Goal: Navigation & Orientation: Find specific page/section

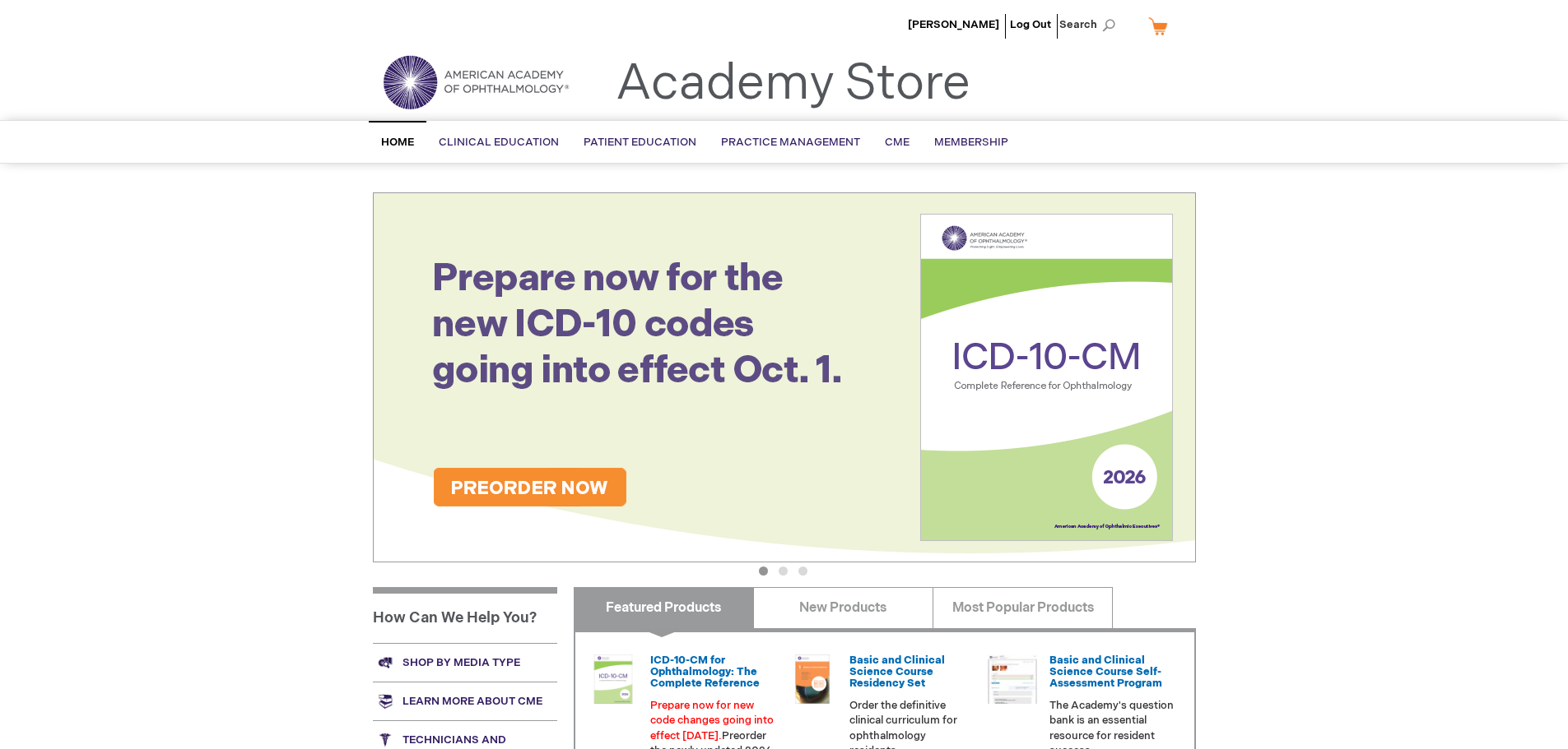
click at [404, 143] on span "Home" at bounding box center [398, 143] width 33 height 13
click at [942, 139] on span "Membership" at bounding box center [971, 143] width 74 height 13
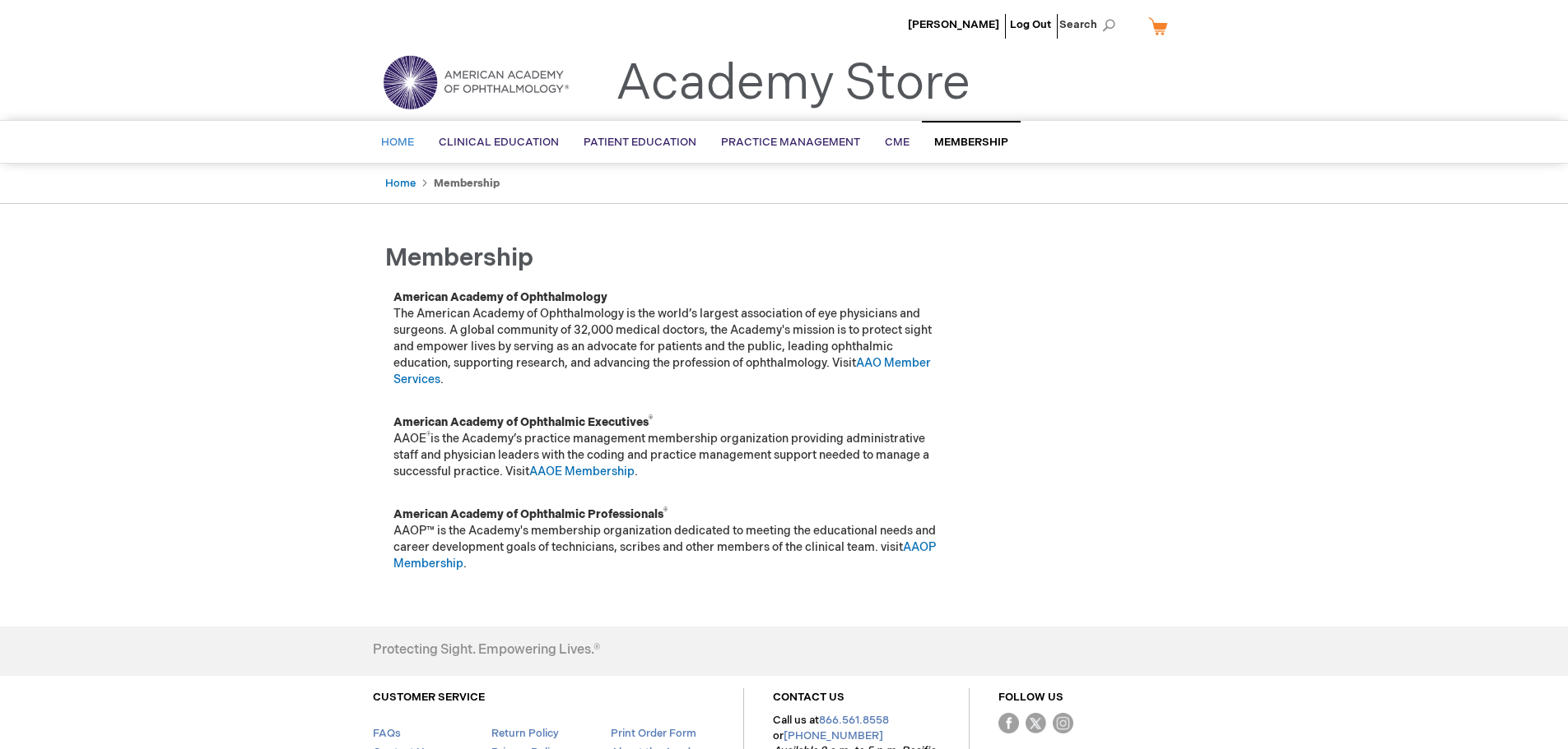
click at [405, 139] on span "Home" at bounding box center [398, 143] width 33 height 13
click at [493, 86] on img at bounding box center [475, 82] width 197 height 59
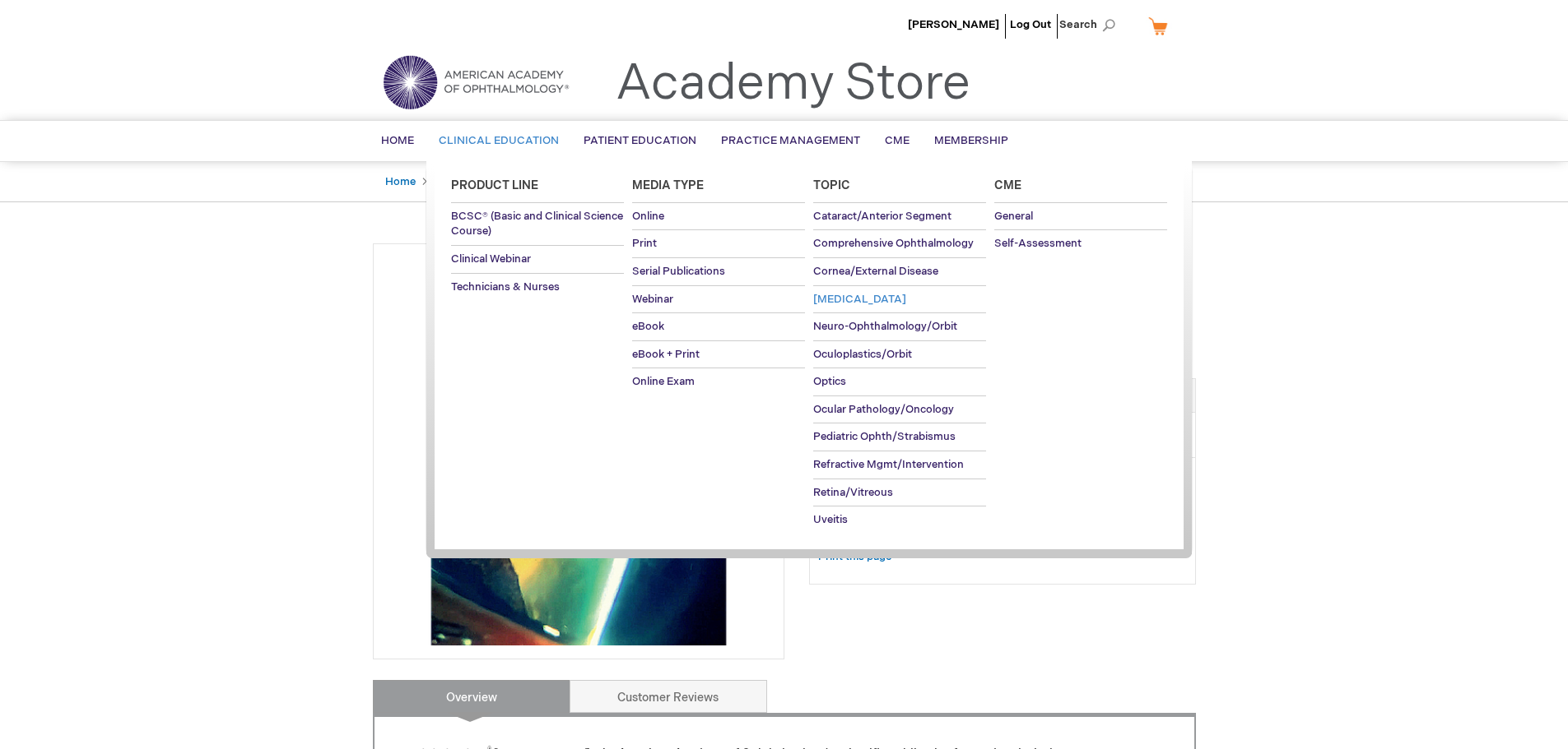
click at [858, 297] on span "[MEDICAL_DATA]" at bounding box center [859, 300] width 93 height 13
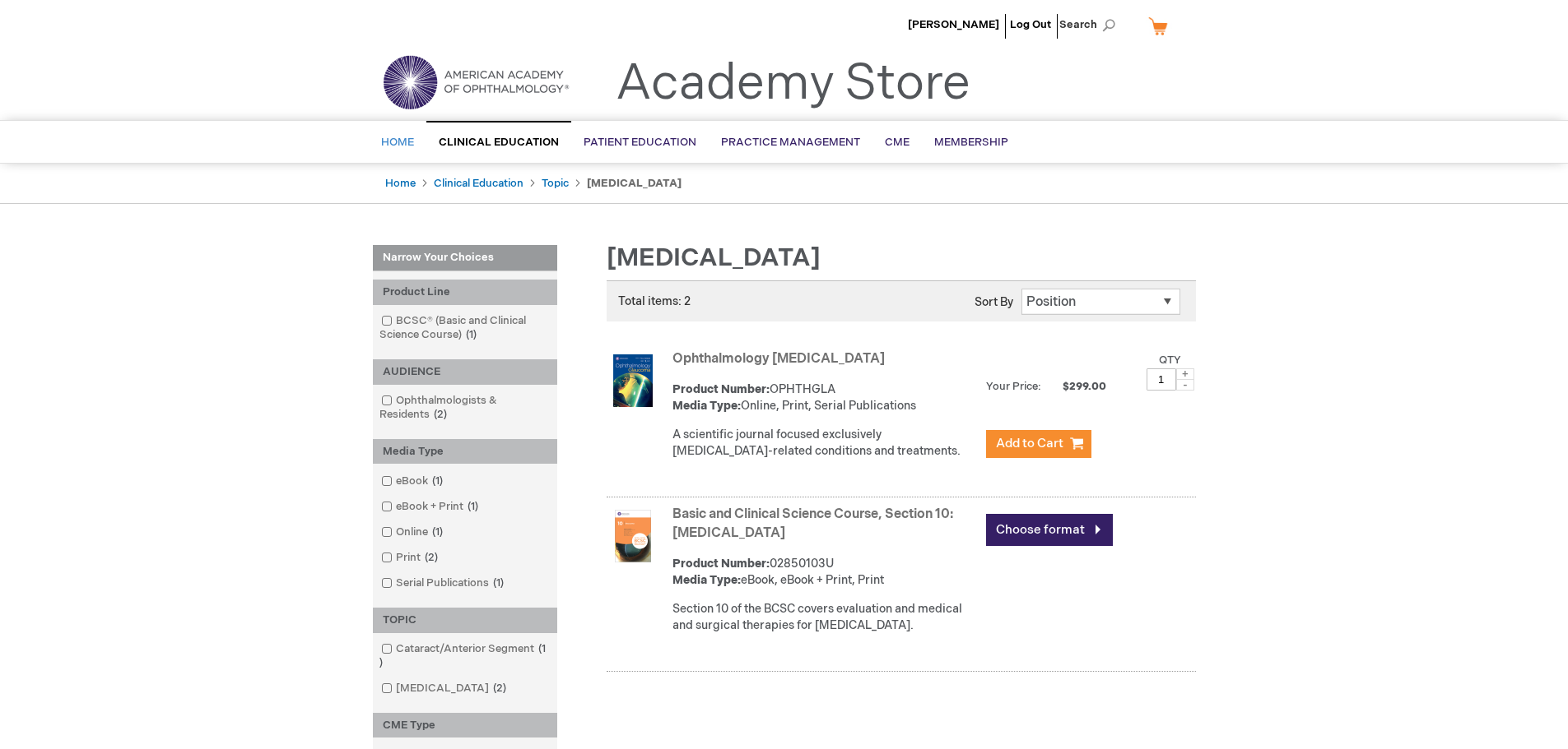
click at [404, 142] on span "Home" at bounding box center [398, 143] width 33 height 13
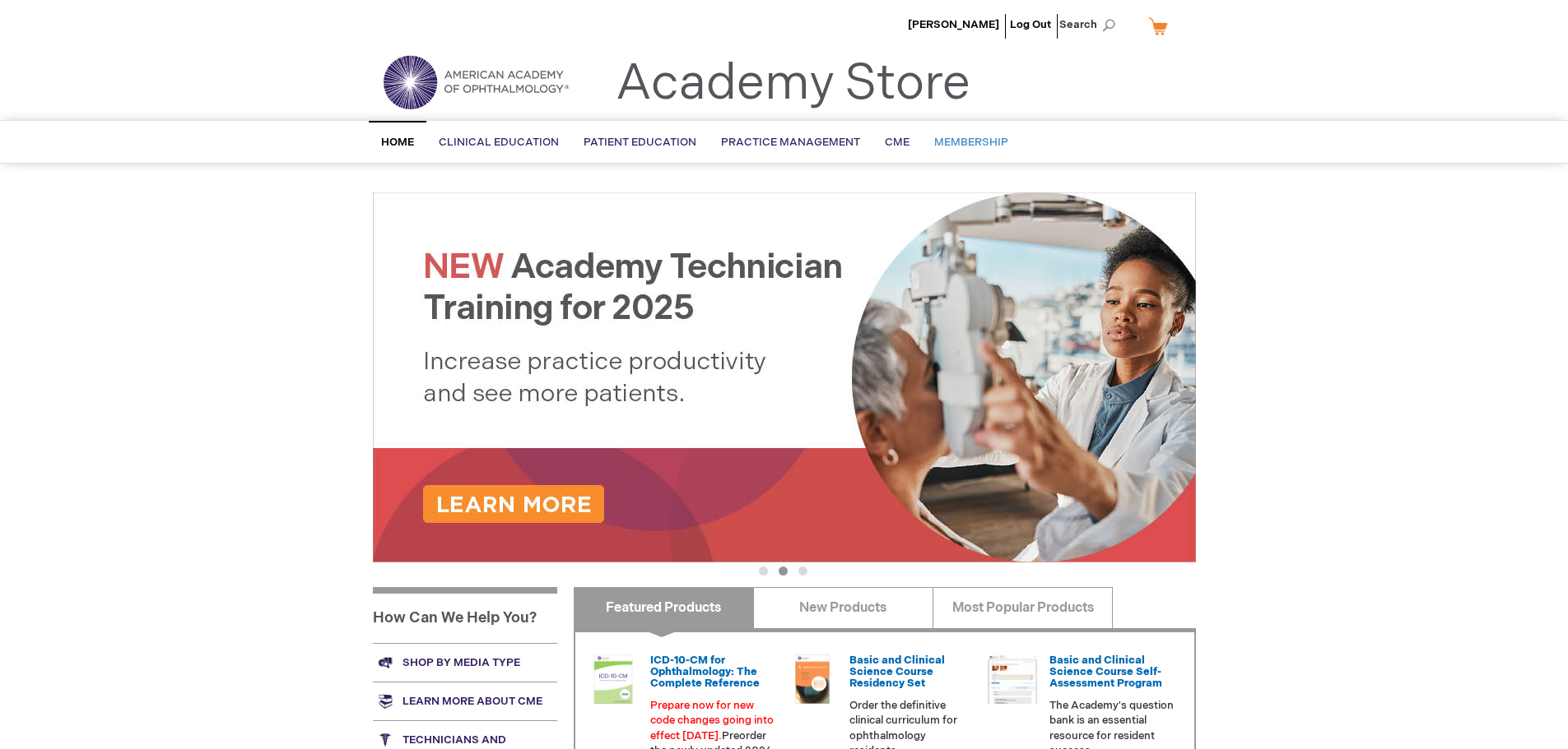
click at [976, 140] on span "Membership" at bounding box center [971, 143] width 74 height 13
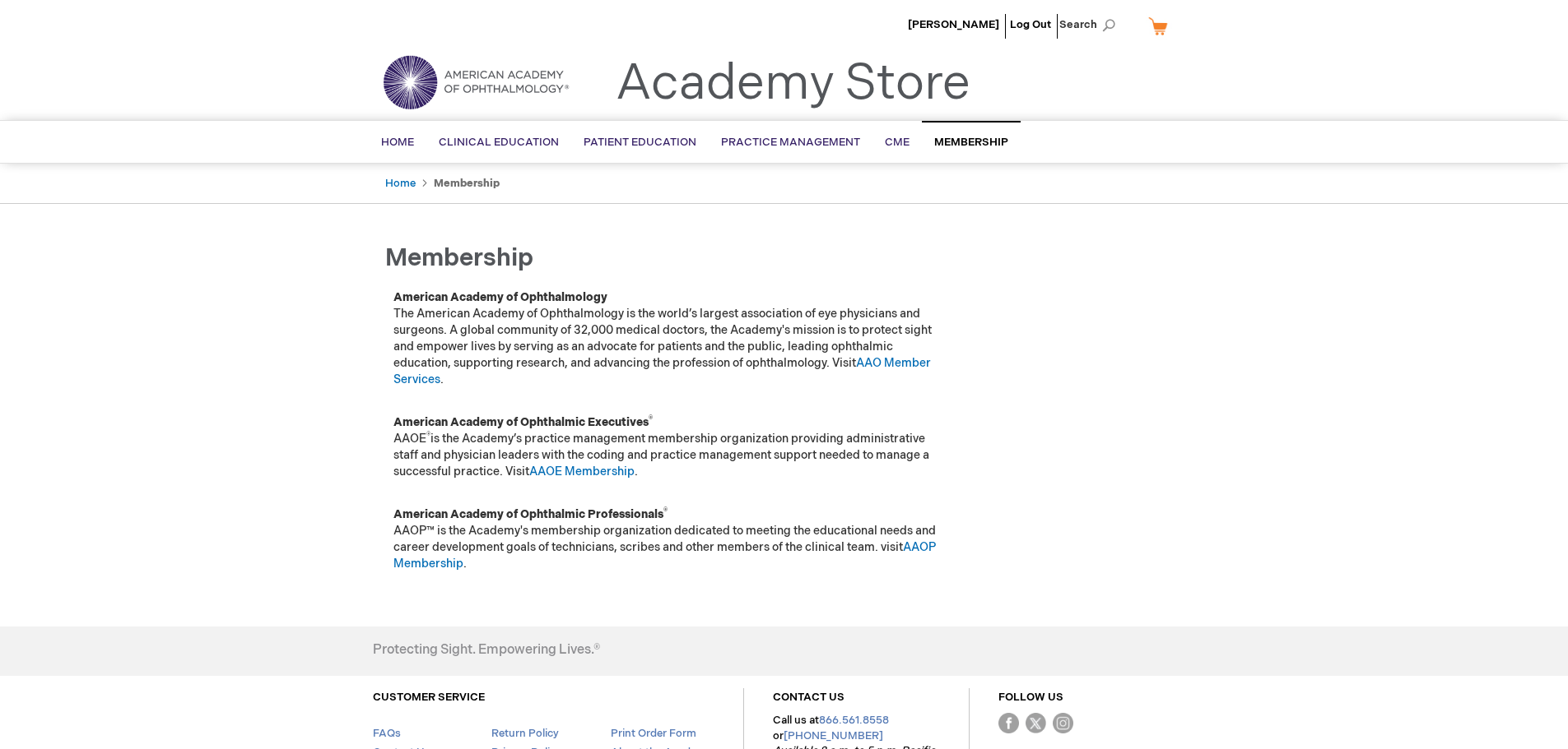
click at [435, 73] on img at bounding box center [475, 82] width 197 height 59
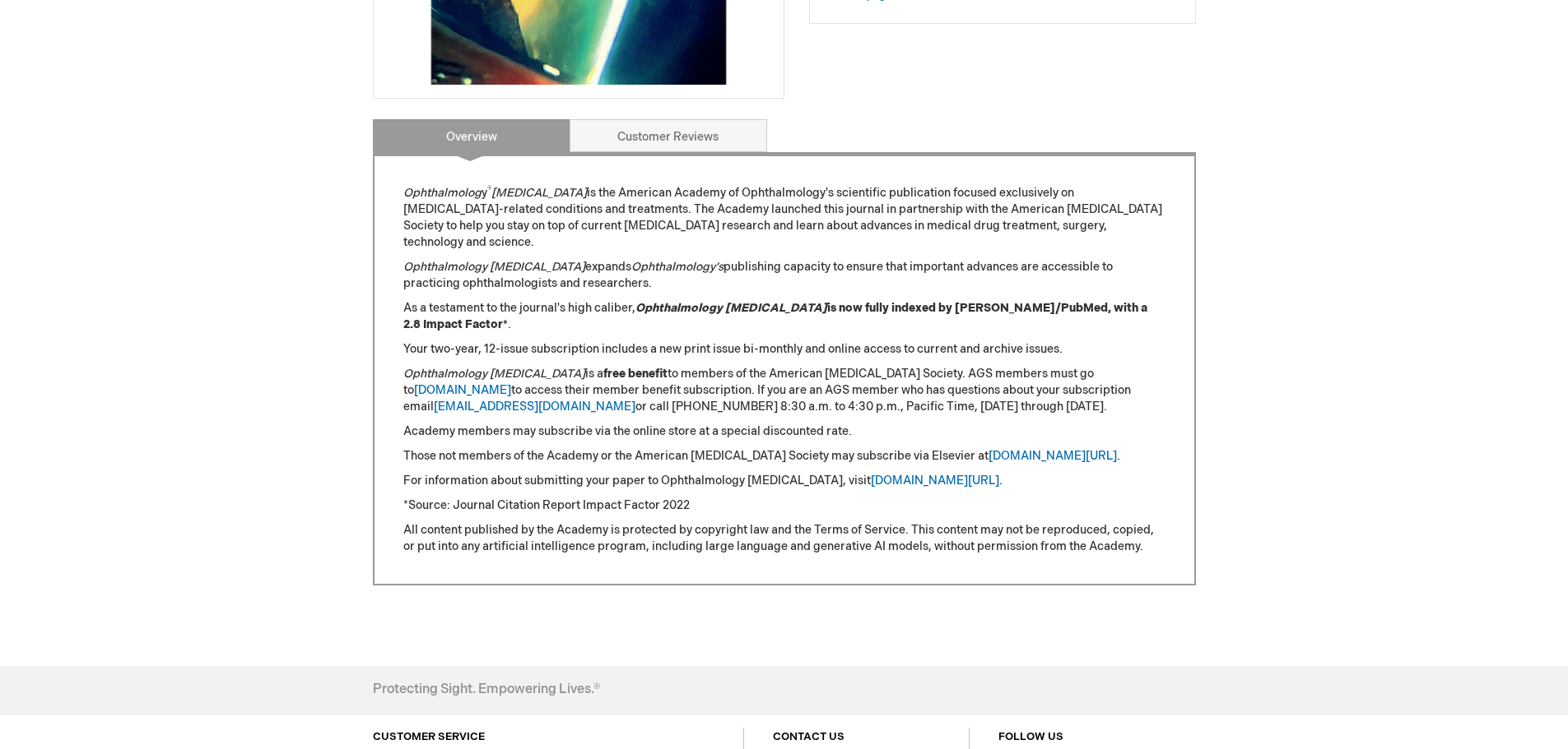
scroll to position [576, 0]
